Goal: Task Accomplishment & Management: Manage account settings

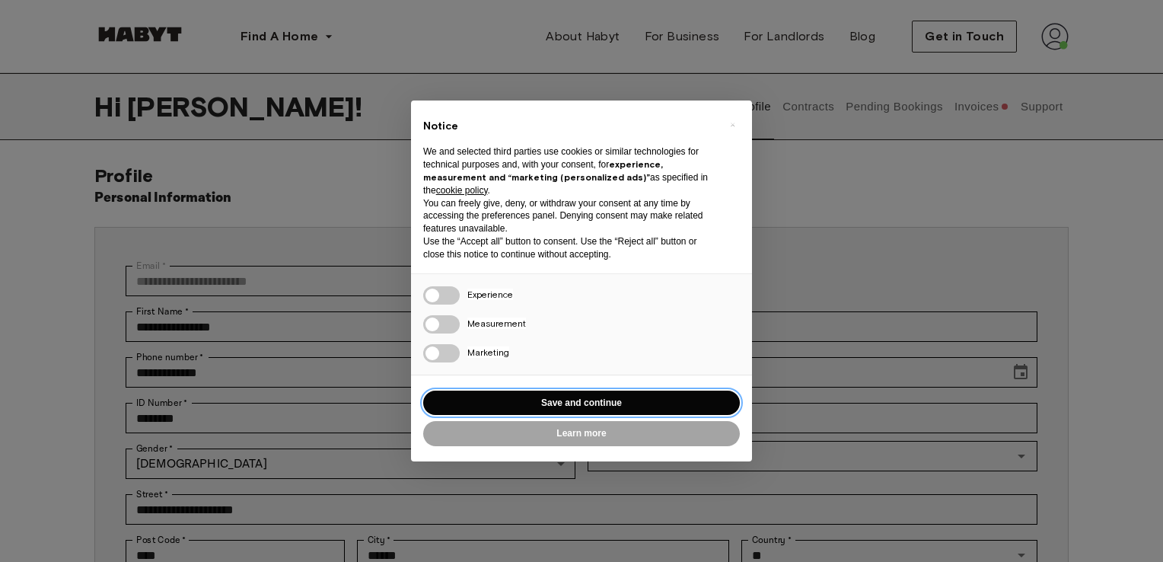
click at [571, 406] on button "Save and continue" at bounding box center [581, 402] width 317 height 25
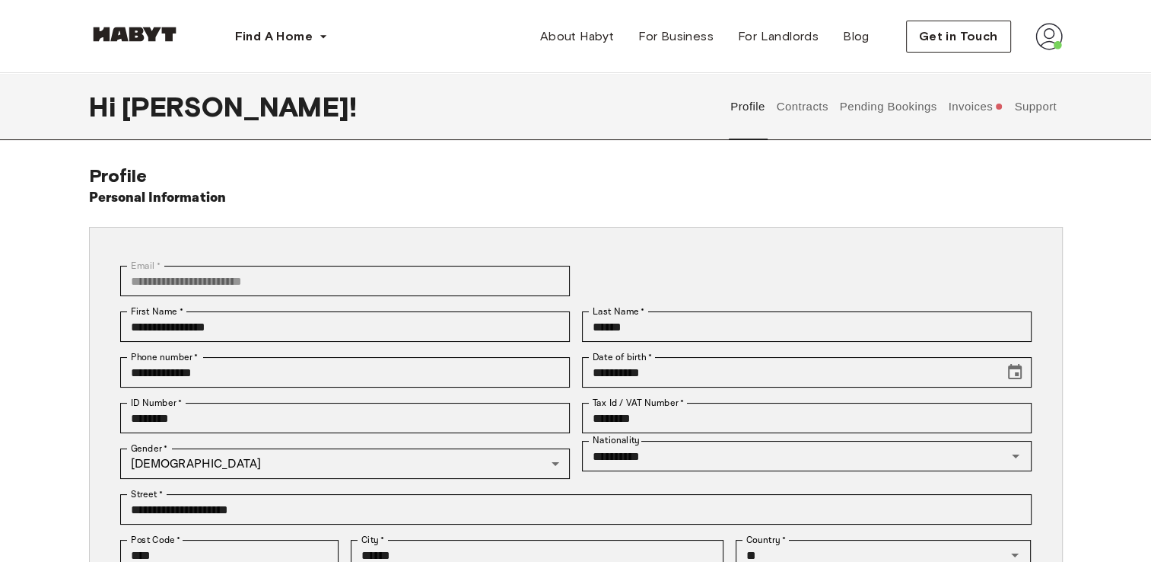
click at [798, 103] on button "Contracts" at bounding box center [803, 106] width 56 height 67
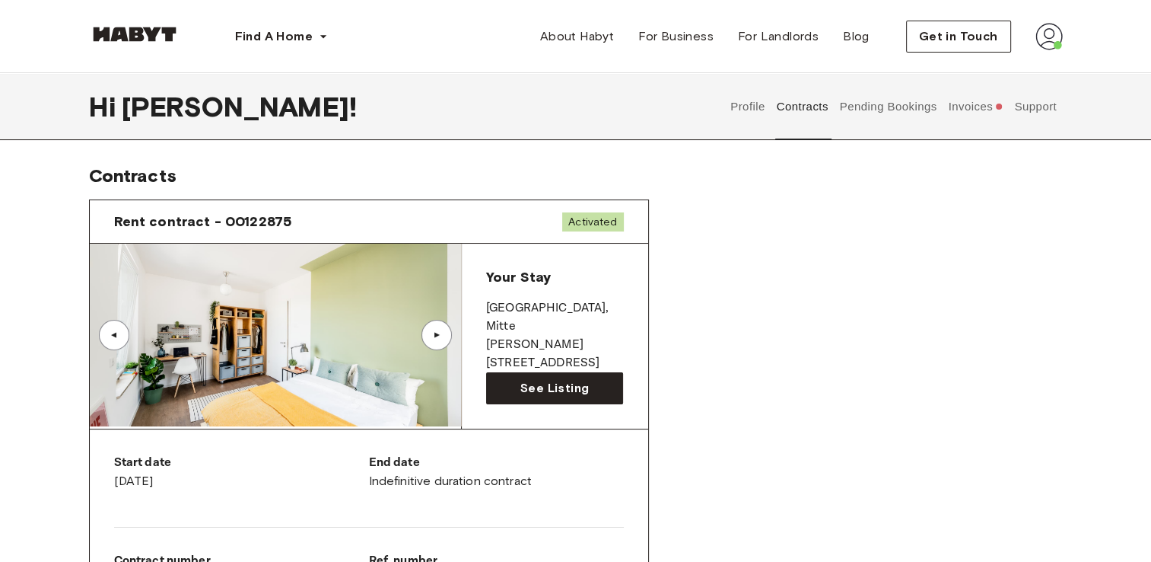
click at [741, 103] on button "Profile" at bounding box center [748, 106] width 39 height 67
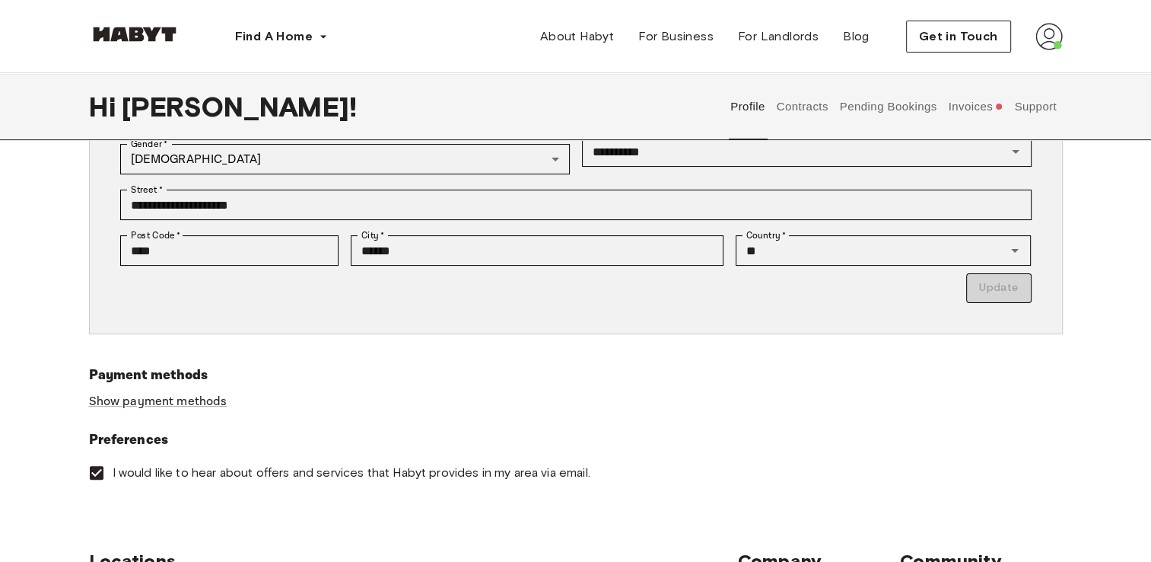
scroll to position [335, 0]
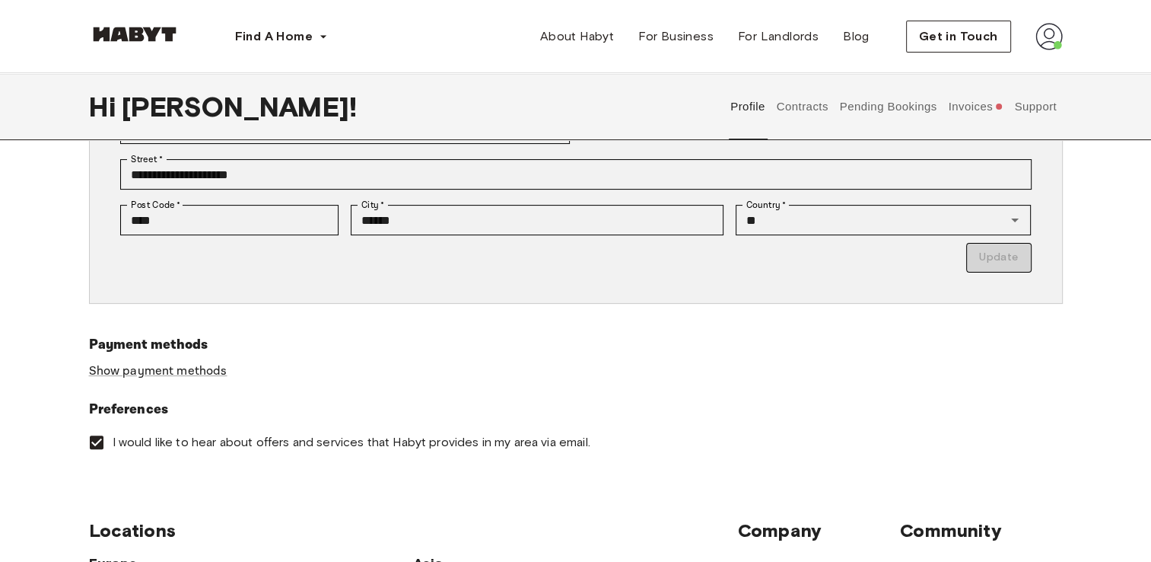
click at [804, 105] on button "Contracts" at bounding box center [803, 106] width 56 height 67
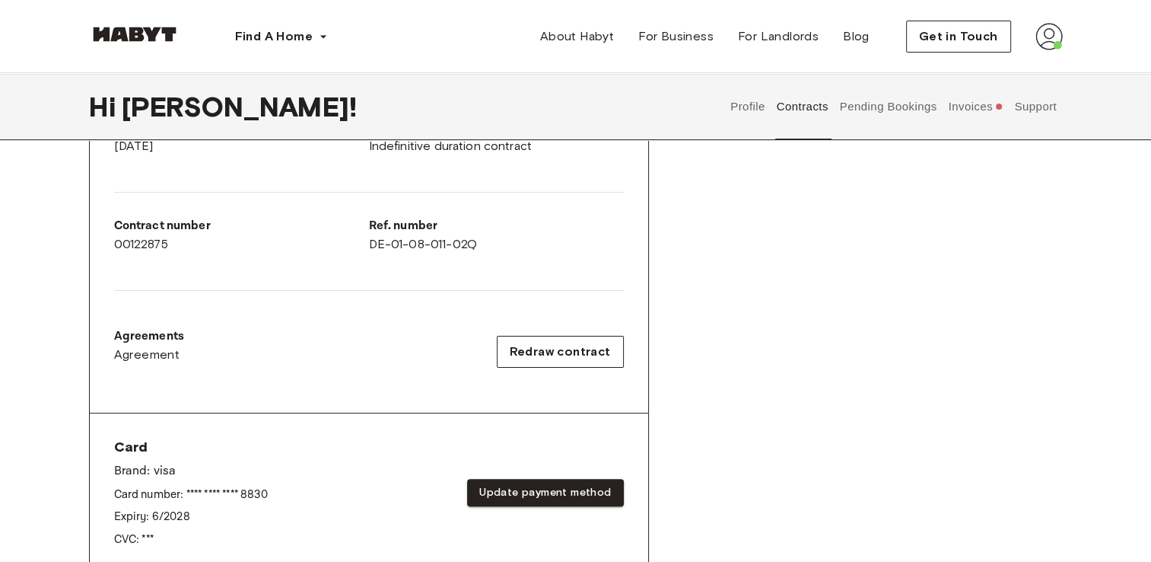
click at [860, 112] on button "Pending Bookings" at bounding box center [888, 106] width 101 height 67
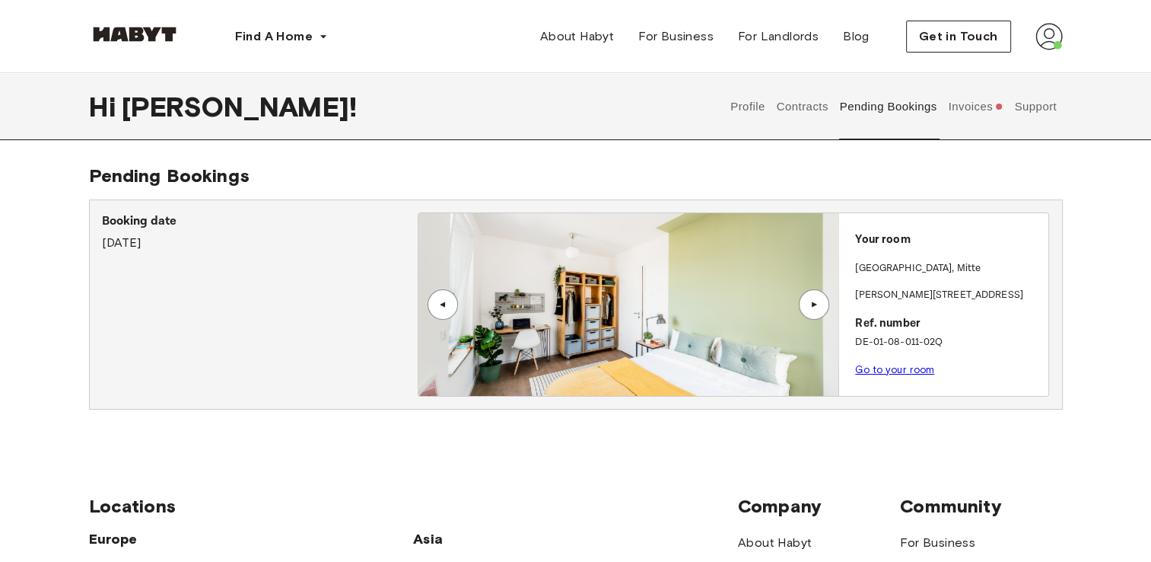
click at [970, 104] on button "Invoices" at bounding box center [976, 106] width 59 height 67
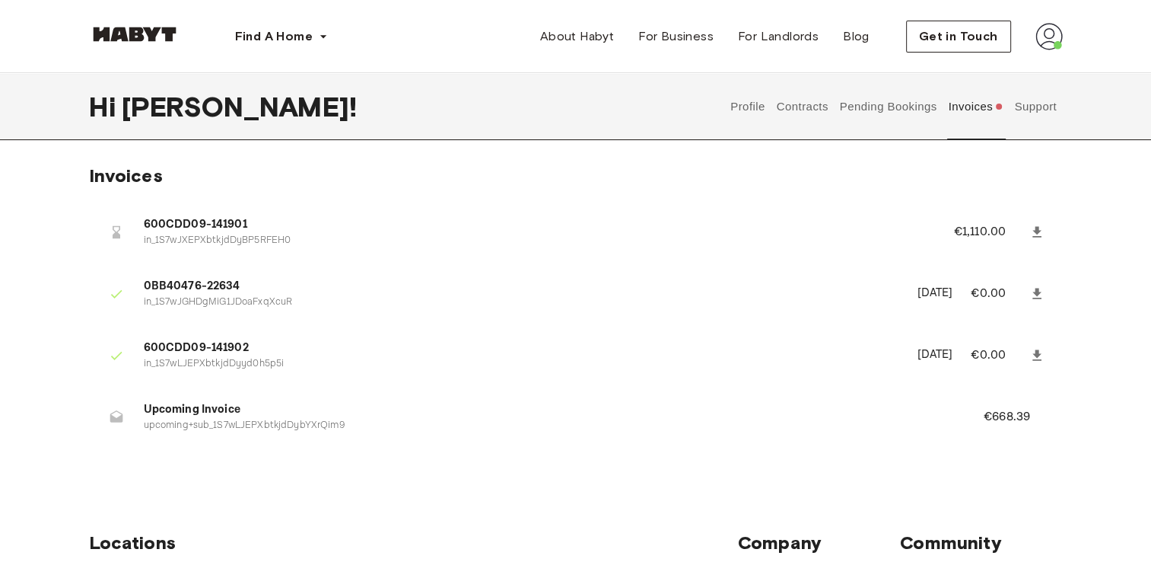
click at [199, 250] on li "600CDD09-141901 in_1S7wJXEPXbtkjdDyBP5RFEH0 €1,110.00" at bounding box center [576, 231] width 974 height 53
click at [209, 221] on span "600CDD09-141901" at bounding box center [531, 225] width 774 height 18
click at [1040, 227] on icon at bounding box center [1037, 232] width 15 height 15
